Goal: Task Accomplishment & Management: Manage account settings

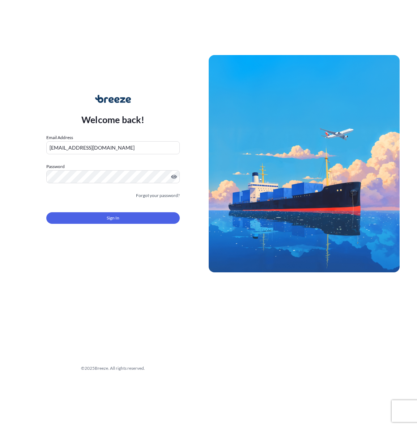
drag, startPoint x: 105, startPoint y: 208, endPoint x: 95, endPoint y: 222, distance: 17.9
click at [105, 208] on div "Sign In" at bounding box center [112, 216] width 133 height 16
click at [94, 222] on button "Sign In" at bounding box center [112, 218] width 133 height 12
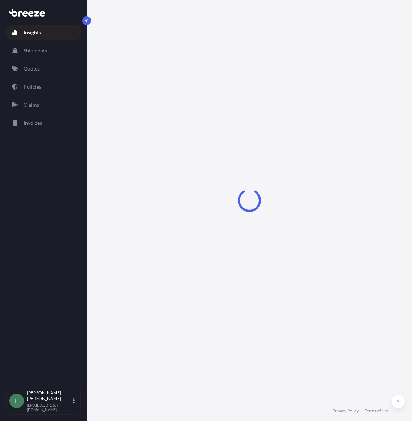
select select "2025"
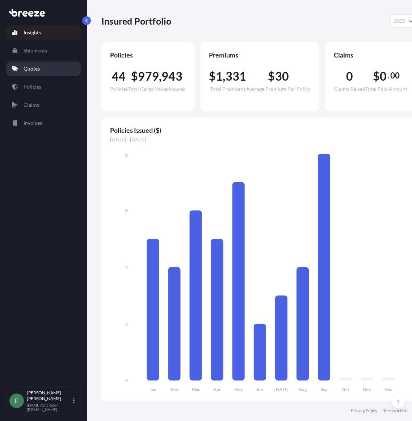
click at [36, 68] on p "Quotes" at bounding box center [32, 68] width 16 height 7
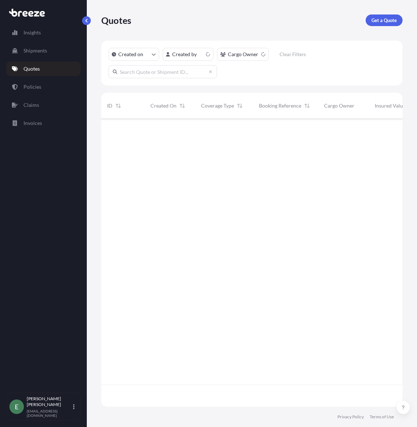
scroll to position [286, 296]
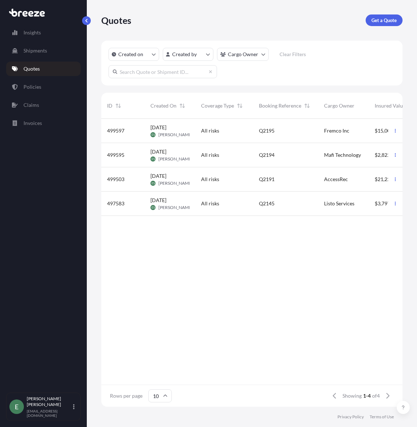
click at [228, 153] on div "All risks" at bounding box center [224, 154] width 46 height 7
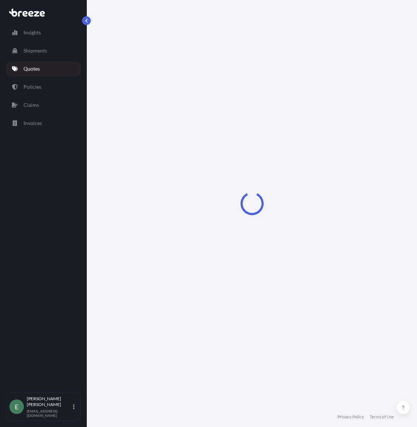
select select "Road"
select select "1"
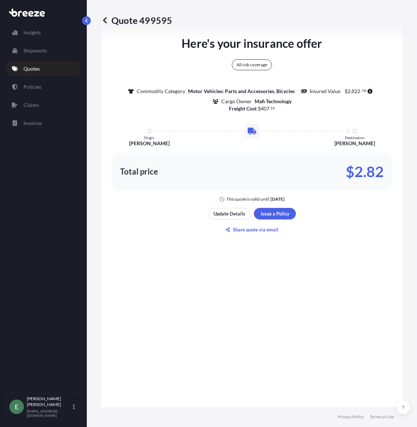
scroll to position [639, 0]
click at [229, 212] on p "Update Details" at bounding box center [229, 212] width 32 height 7
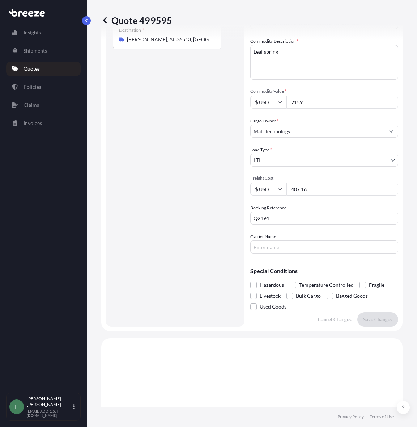
scroll to position [192, 0]
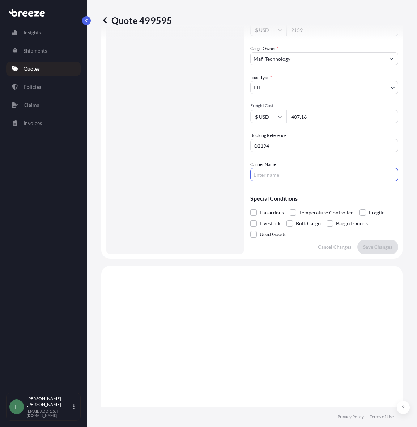
drag, startPoint x: 275, startPoint y: 178, endPoint x: 279, endPoint y: 178, distance: 4.0
click at [275, 181] on input "Carrier Name" at bounding box center [324, 174] width 148 height 13
type input "ExpediteAll"
drag, startPoint x: 315, startPoint y: 115, endPoint x: 275, endPoint y: 115, distance: 40.2
click at [275, 115] on div "$ USD 407.16" at bounding box center [324, 116] width 148 height 13
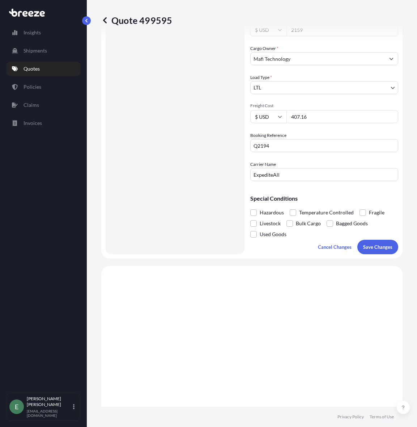
click at [317, 119] on input "407.16" at bounding box center [343, 116] width 112 height 13
drag, startPoint x: 322, startPoint y: 119, endPoint x: 258, endPoint y: 117, distance: 63.3
click at [258, 117] on div "$ USD 407.16" at bounding box center [324, 116] width 148 height 13
type input "975.00"
click at [370, 245] on p "Save Changes" at bounding box center [377, 246] width 29 height 7
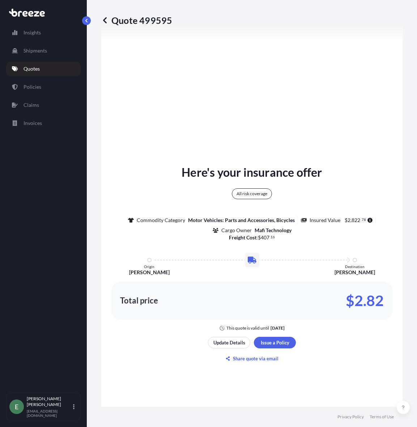
select select "Road"
select select "1"
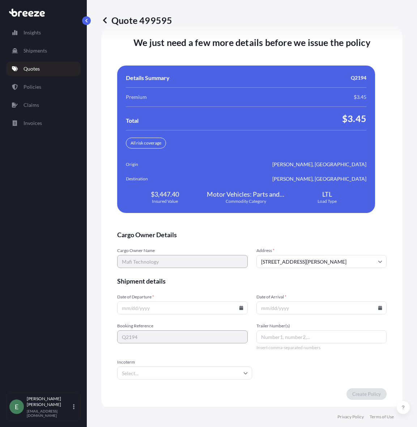
scroll to position [1494, 0]
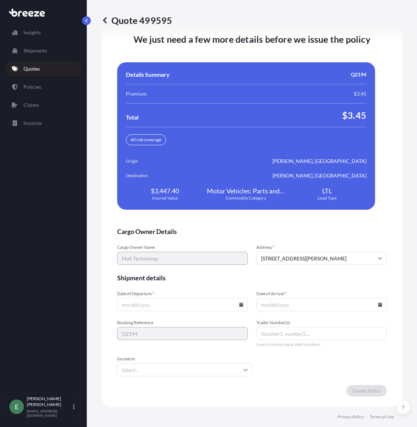
click at [236, 307] on input "Date of Departure *" at bounding box center [182, 304] width 131 height 13
click at [239, 305] on icon at bounding box center [241, 304] width 4 height 4
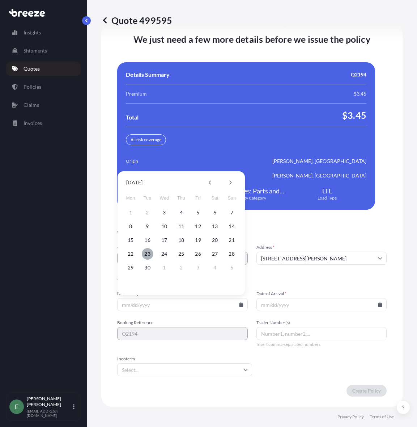
click at [147, 253] on button "23" at bounding box center [148, 254] width 12 height 12
type input "[DATE]"
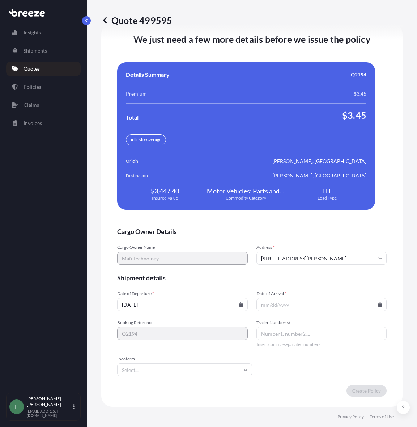
click at [378, 304] on icon at bounding box center [380, 304] width 4 height 4
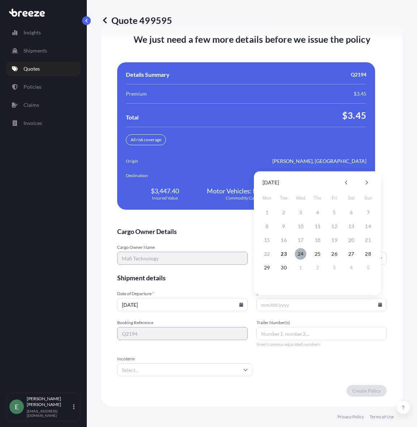
click at [301, 254] on button "24" at bounding box center [301, 254] width 12 height 12
type input "[DATE]"
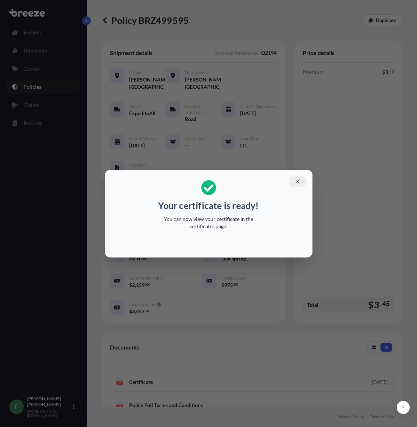
click at [298, 181] on icon "button" at bounding box center [297, 181] width 7 height 7
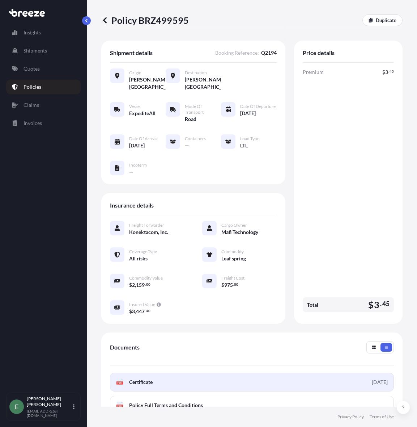
click at [149, 381] on span "Certificate" at bounding box center [141, 381] width 24 height 7
